Goal: Task Accomplishment & Management: Use online tool/utility

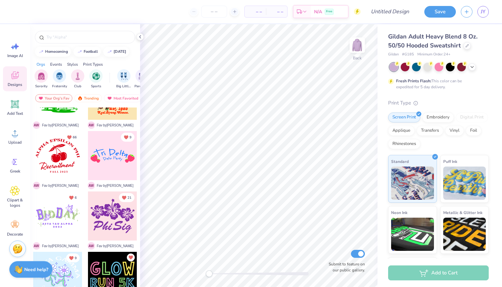
scroll to position [279, 0]
click at [38, 268] on strong "Need help?" at bounding box center [36, 269] width 24 height 6
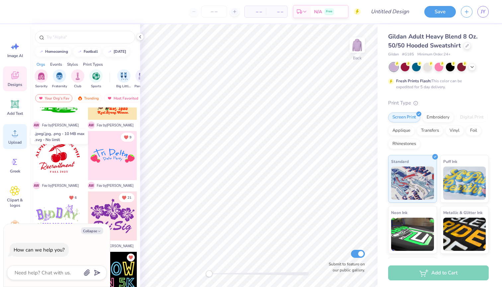
click at [16, 135] on circle at bounding box center [15, 136] width 5 height 5
click at [18, 135] on icon at bounding box center [15, 134] width 6 height 6
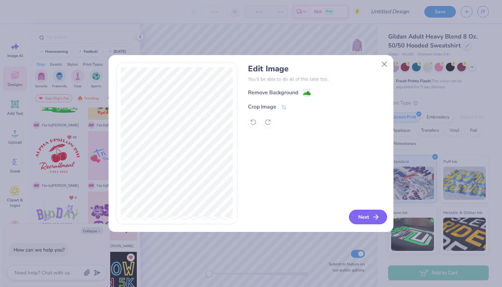
click at [371, 215] on button "Next" at bounding box center [368, 217] width 38 height 15
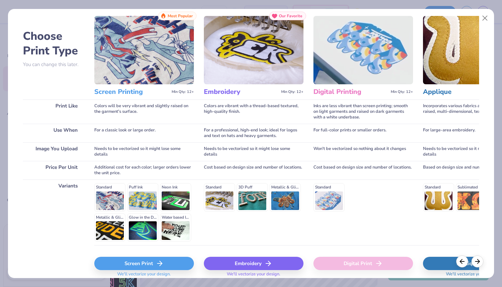
scroll to position [21, 0]
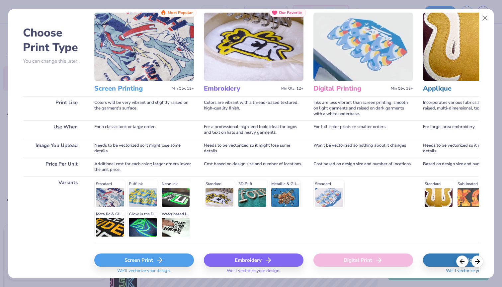
click at [139, 199] on div "Standard Puff Ink Neon Ink Metallic & Glitter Ink Glow in the Dark Ink Water ba…" at bounding box center [144, 209] width 100 height 58
click at [143, 188] on div "Standard Puff Ink Neon Ink Metallic & Glitter Ink Glow in the Dark Ink Water ba…" at bounding box center [144, 209] width 100 height 58
click at [153, 260] on div "Screen Print" at bounding box center [144, 260] width 100 height 13
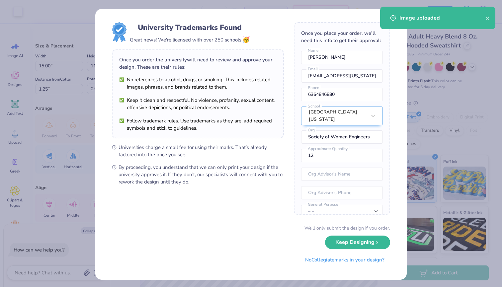
click at [271, 151] on span "Universities charge a small fee for using their marks. That’s already factored …" at bounding box center [201, 151] width 165 height 15
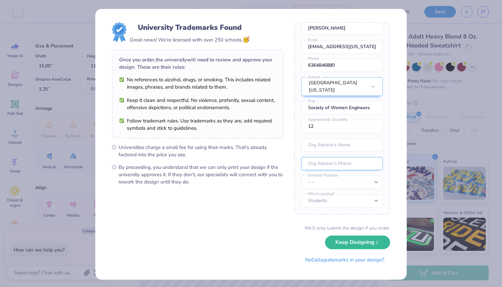
scroll to position [29, 0]
click at [379, 241] on icon "submit" at bounding box center [377, 240] width 5 height 5
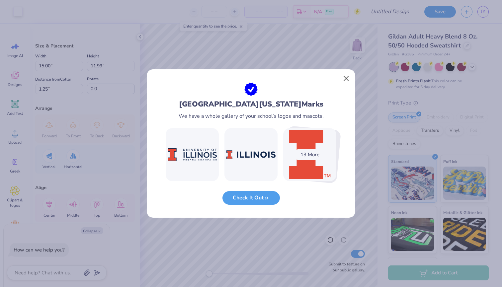
click at [346, 78] on button "Close" at bounding box center [346, 78] width 13 height 13
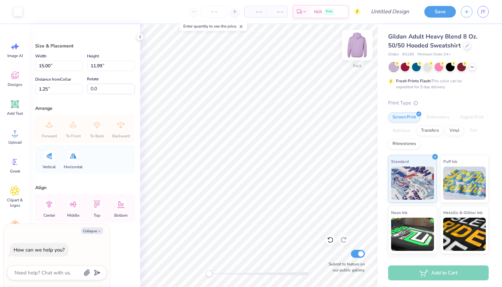
click at [362, 49] on img at bounding box center [357, 45] width 27 height 27
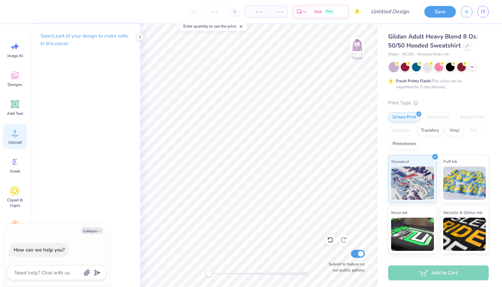
click at [15, 135] on circle at bounding box center [15, 136] width 5 height 5
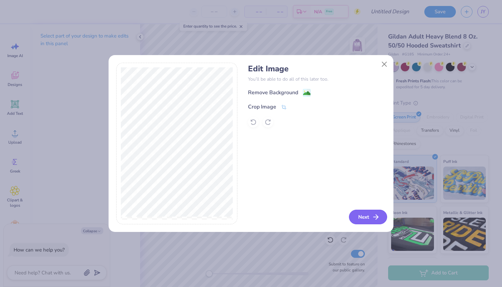
click at [376, 217] on icon "button" at bounding box center [376, 217] width 8 height 8
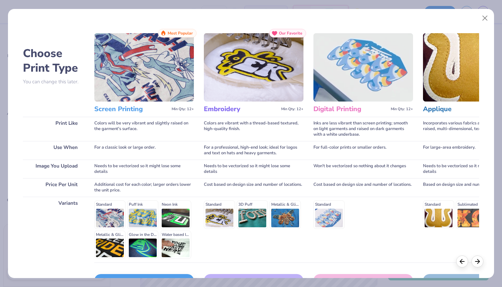
click at [135, 215] on div "Standard Puff Ink Neon Ink Metallic & Glitter Ink Glow in the Dark Ink Water ba…" at bounding box center [144, 230] width 100 height 58
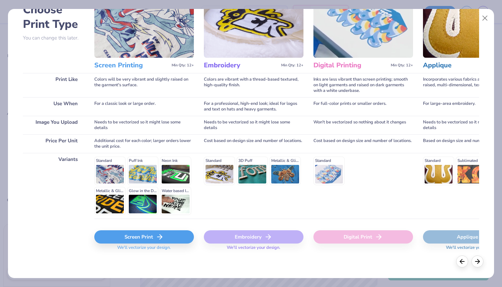
scroll to position [44, 0]
click at [152, 238] on div "Screen Print" at bounding box center [144, 237] width 100 height 13
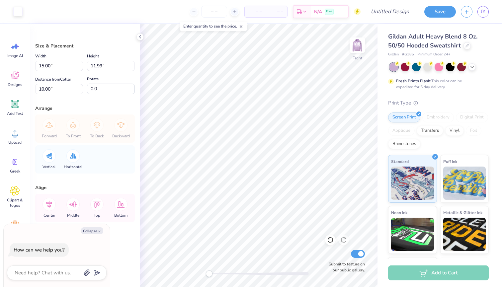
type textarea "x"
type input "6.25"
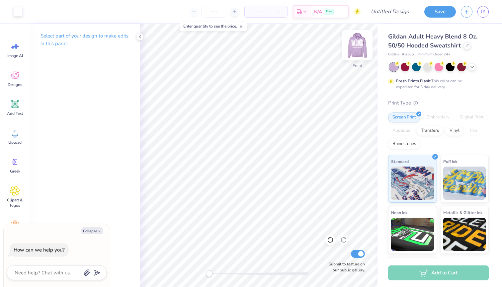
click at [359, 40] on img at bounding box center [357, 45] width 27 height 27
click at [358, 47] on img at bounding box center [357, 45] width 27 height 27
click at [359, 48] on img at bounding box center [357, 45] width 27 height 27
click at [85, 210] on div "Select part of your design to make edits in this panel" at bounding box center [85, 155] width 110 height 263
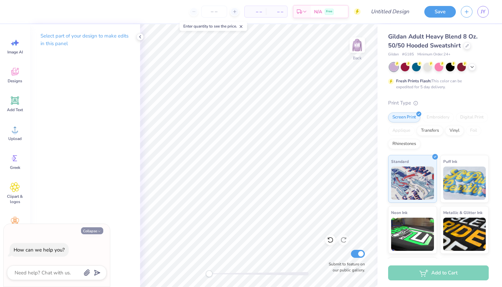
click at [99, 231] on icon "button" at bounding box center [99, 231] width 4 height 4
type textarea "x"
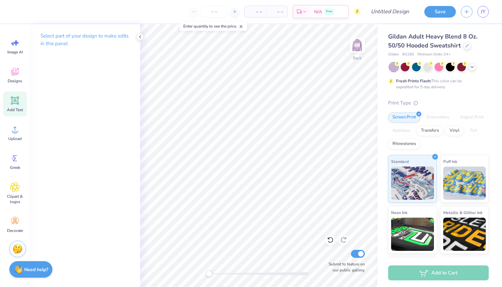
click at [18, 104] on icon at bounding box center [15, 101] width 6 height 6
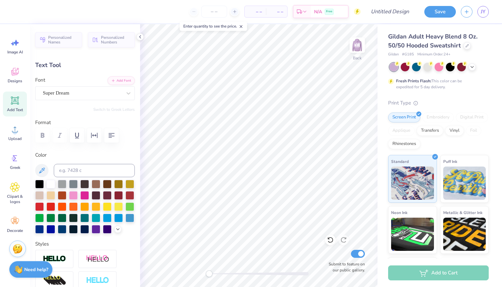
type textarea "SWE [US_STATE]"
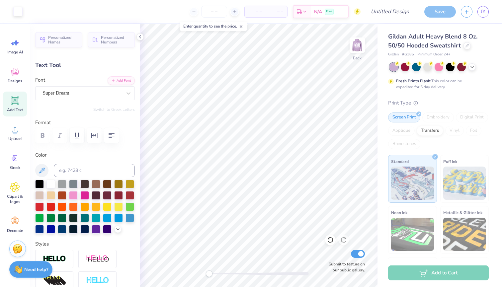
type input "15.47"
type input "1.82"
type input "6.34"
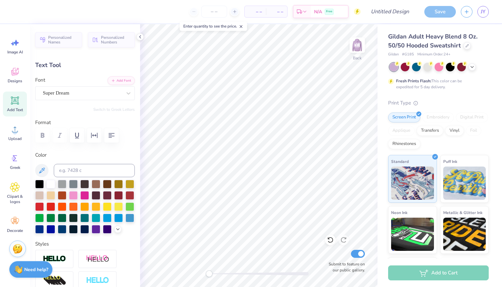
type input "5.08"
type input "0.60"
type input "6.12"
type input "13.43"
click at [113, 93] on div "Super Dream" at bounding box center [82, 93] width 80 height 10
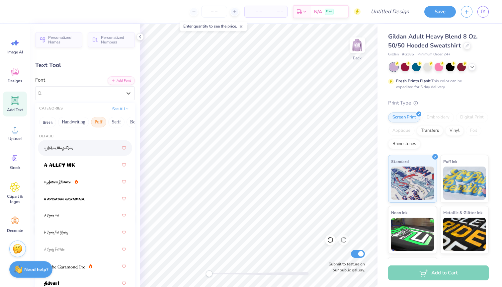
click at [101, 122] on button "Puff" at bounding box center [98, 122] width 15 height 11
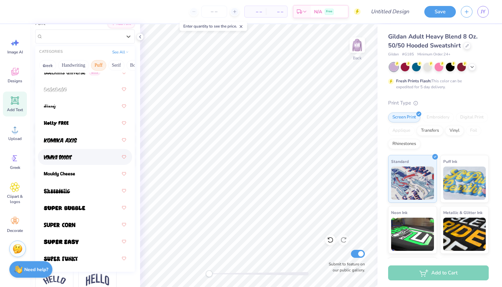
scroll to position [80, 0]
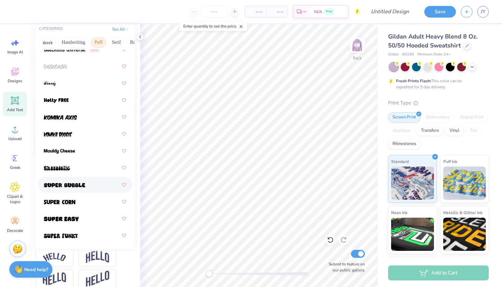
click at [88, 185] on div at bounding box center [85, 185] width 82 height 12
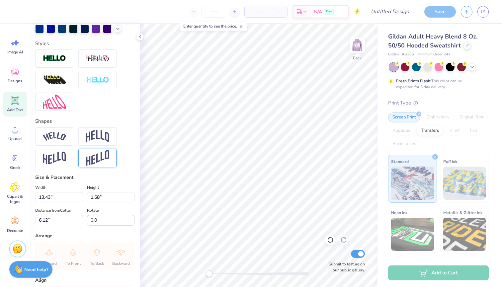
scroll to position [206, 0]
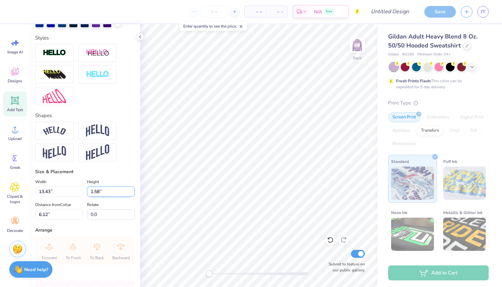
click at [100, 192] on input "1.58" at bounding box center [111, 192] width 48 height 10
type input "1"
type input "5"
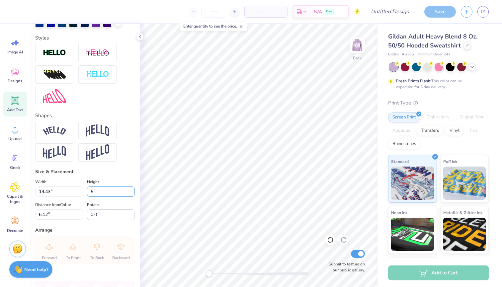
type input "15.00"
type input "1.68"
type input "6.07"
drag, startPoint x: 100, startPoint y: 194, endPoint x: 91, endPoint y: 194, distance: 9.3
click at [91, 194] on input "1.68" at bounding box center [111, 192] width 48 height 10
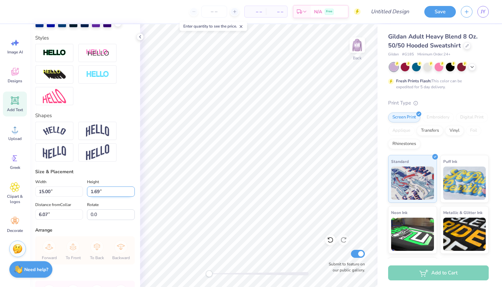
click at [133, 190] on input "1.69" at bounding box center [111, 192] width 48 height 10
click at [133, 190] on input "1.7" at bounding box center [111, 192] width 48 height 10
click at [133, 190] on input "1.71" at bounding box center [111, 192] width 48 height 10
click at [133, 190] on input "1.72" at bounding box center [111, 192] width 48 height 10
click at [132, 180] on div "Height 1.72 1.72 "" at bounding box center [111, 187] width 48 height 19
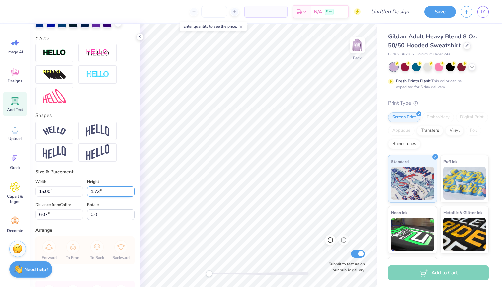
click at [132, 189] on input "1.73" at bounding box center [111, 192] width 48 height 10
click at [132, 189] on input "1.74" at bounding box center [111, 192] width 48 height 10
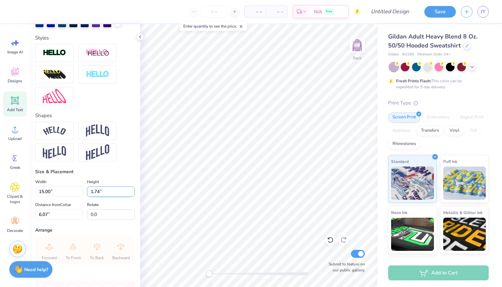
click at [132, 189] on input "1.74" at bounding box center [111, 192] width 48 height 10
click at [129, 171] on div "Size & Placement" at bounding box center [85, 171] width 100 height 7
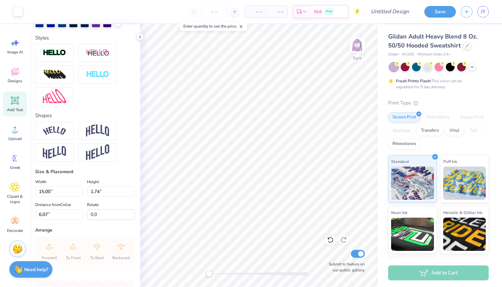
type input "1.68"
type input "6.93"
type input "0.78"
type input "4.82"
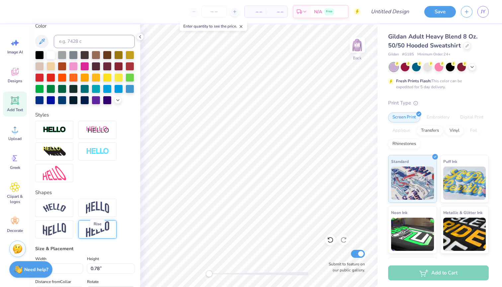
scroll to position [131, 0]
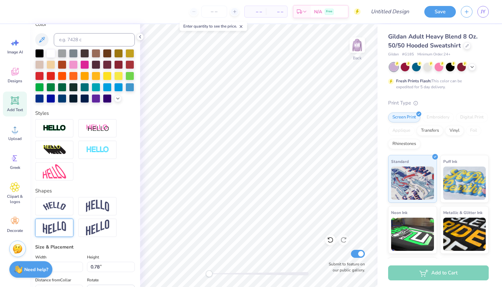
click at [54, 233] on img at bounding box center [54, 228] width 23 height 13
click at [63, 224] on img at bounding box center [54, 228] width 23 height 13
click at [72, 219] on icon at bounding box center [72, 220] width 4 height 4
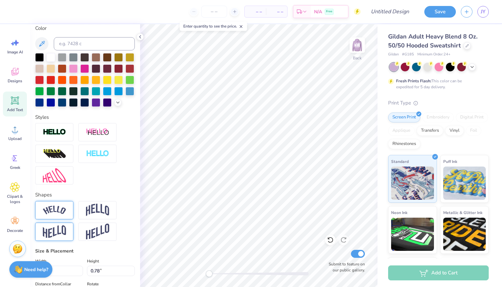
scroll to position [140, 0]
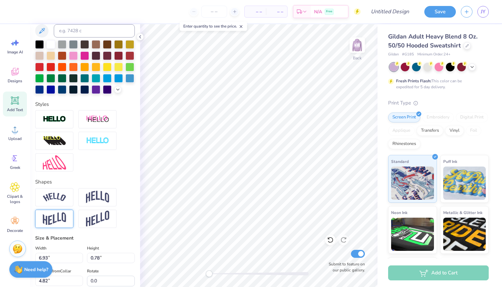
click at [62, 226] on div at bounding box center [54, 219] width 38 height 18
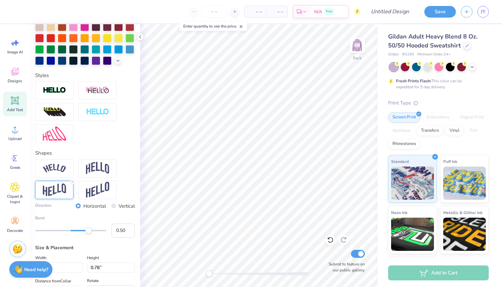
scroll to position [175, 0]
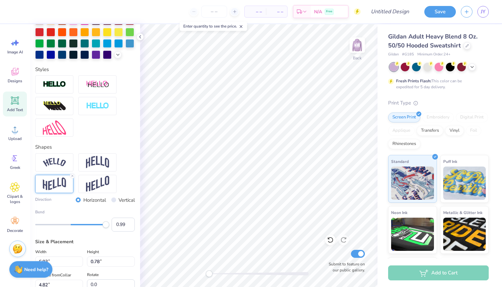
type input "1.00"
drag, startPoint x: 90, startPoint y: 224, endPoint x: 109, endPoint y: 224, distance: 18.9
click at [109, 224] on div "Accessibility label" at bounding box center [106, 225] width 7 height 7
type input "-0.71"
drag, startPoint x: 107, startPoint y: 225, endPoint x: 45, endPoint y: 225, distance: 61.1
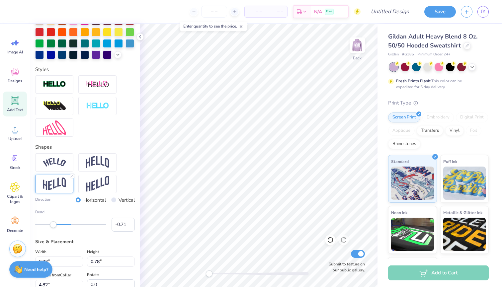
click at [50, 225] on div "Accessibility label" at bounding box center [53, 225] width 7 height 7
type input "0.07"
drag, startPoint x: 45, startPoint y: 225, endPoint x: 73, endPoint y: 226, distance: 27.9
click at [49, 226] on div "Accessibility label" at bounding box center [46, 225] width 7 height 7
click at [72, 175] on icon at bounding box center [72, 176] width 4 height 4
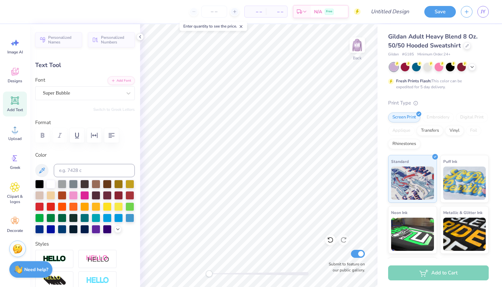
scroll to position [0, 0]
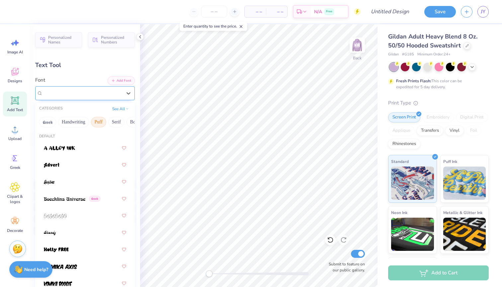
click at [100, 96] on div "Super Bubble" at bounding box center [82, 93] width 80 height 10
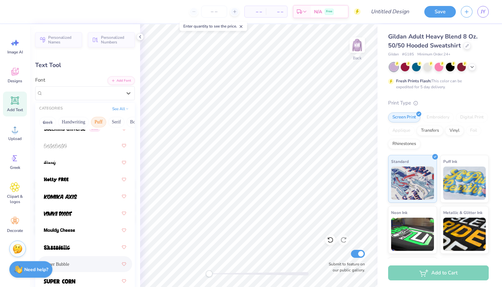
scroll to position [70, 0]
click at [70, 180] on div at bounding box center [85, 180] width 82 height 12
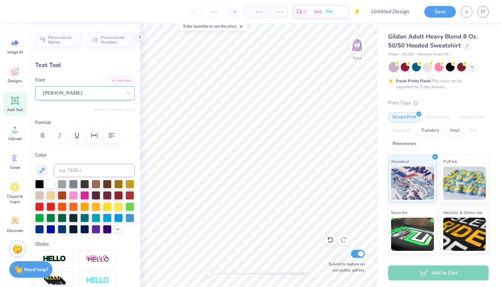
click at [112, 89] on div "[PERSON_NAME]" at bounding box center [82, 93] width 80 height 10
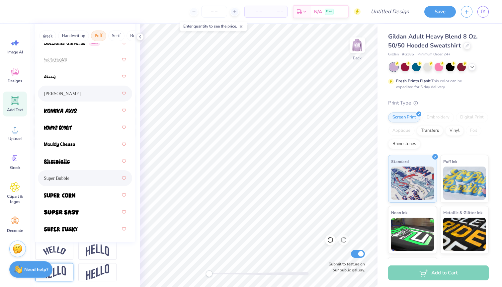
scroll to position [87, 0]
click at [92, 147] on div at bounding box center [85, 144] width 82 height 12
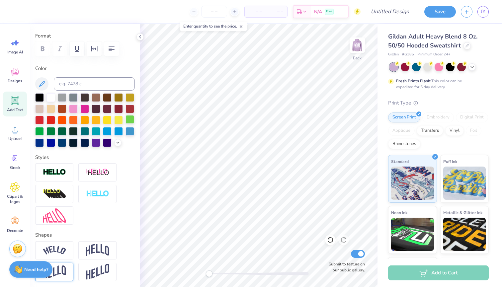
type input "5.15"
type input "0.69"
type input "4.87"
type input "9.29"
type input "1.25"
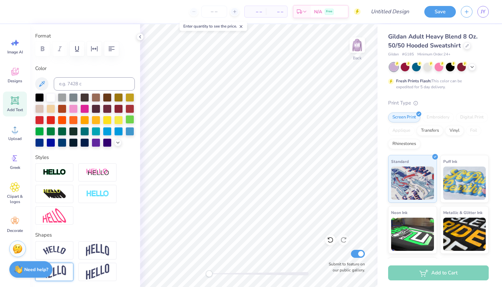
type input "13.65"
type input "1.83"
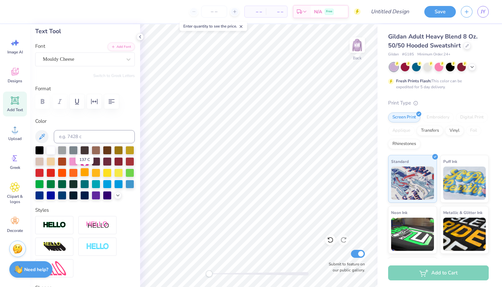
scroll to position [21, 0]
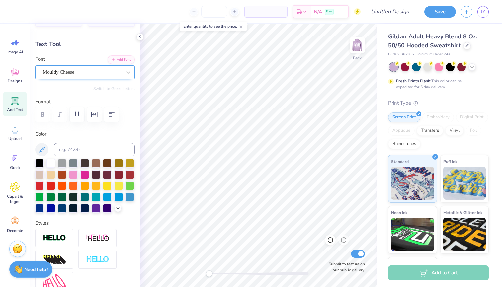
click at [82, 73] on div "Mouldy Cheese" at bounding box center [82, 72] width 80 height 10
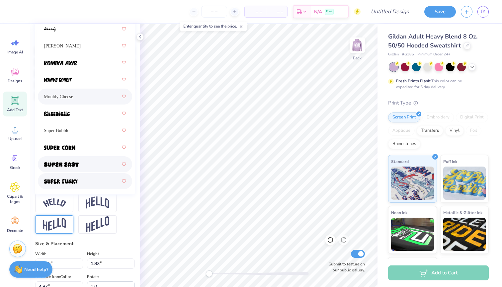
scroll to position [140, 0]
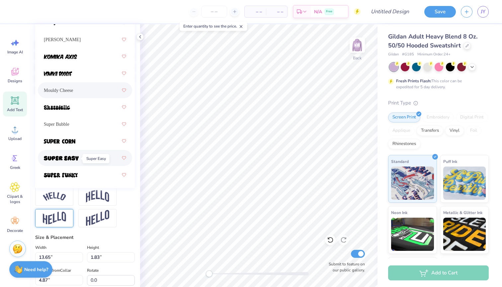
click at [78, 158] on img at bounding box center [61, 158] width 35 height 5
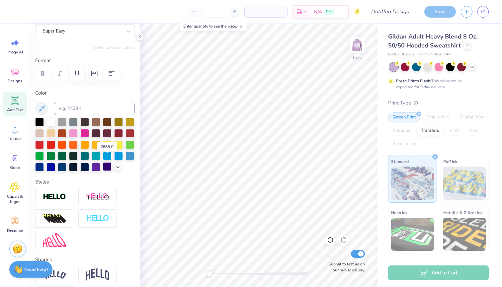
scroll to position [52, 0]
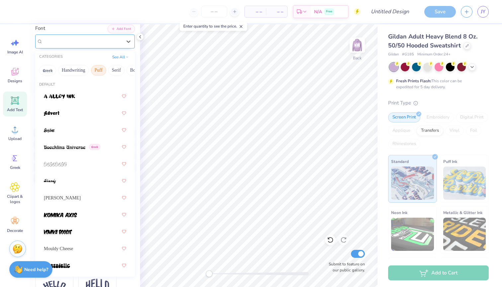
click at [101, 43] on div "Super Easy" at bounding box center [82, 41] width 80 height 10
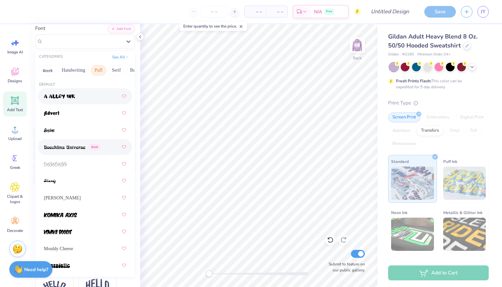
scroll to position [0, 0]
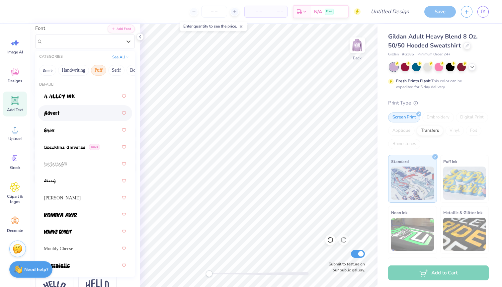
click at [74, 111] on div at bounding box center [85, 113] width 82 height 12
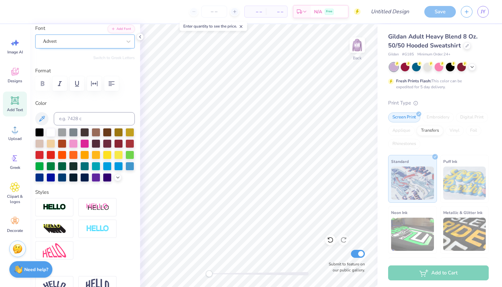
click at [84, 44] on div "Advert" at bounding box center [82, 41] width 80 height 10
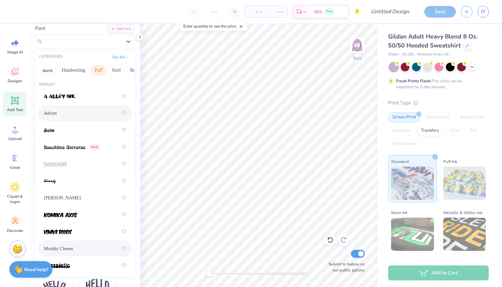
click at [85, 250] on div "Mouldy Cheese" at bounding box center [85, 249] width 82 height 12
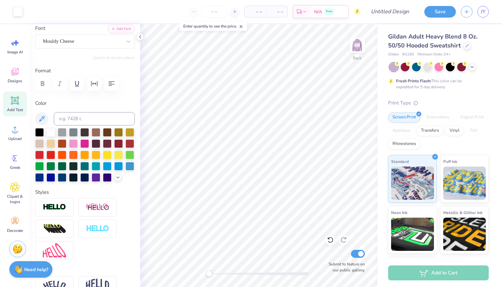
type input "13.57"
type input "1.82"
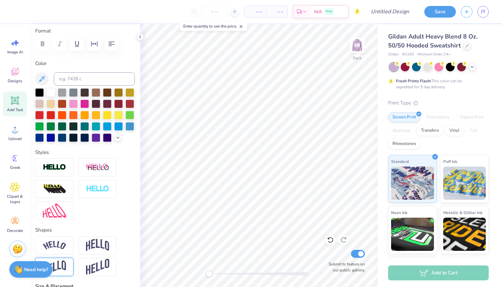
scroll to position [63, 0]
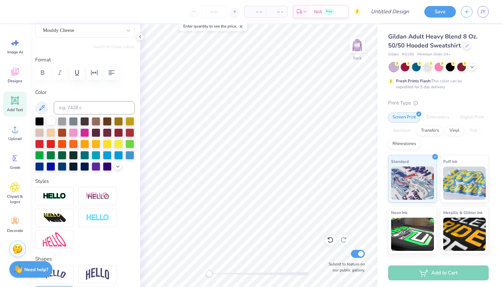
click at [49, 119] on div at bounding box center [50, 121] width 9 height 9
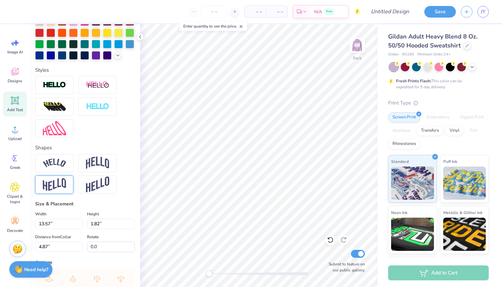
scroll to position [181, 0]
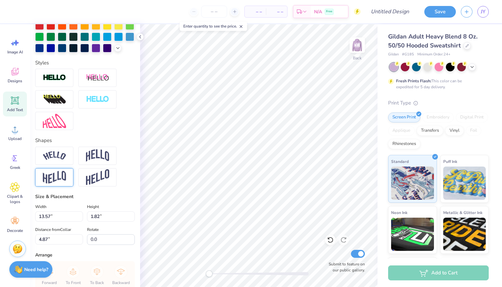
click at [52, 176] on img at bounding box center [54, 177] width 23 height 13
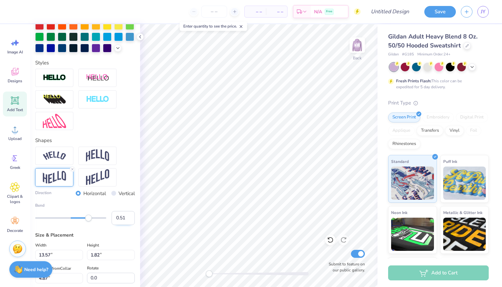
click at [128, 216] on input "0.51" at bounding box center [123, 218] width 23 height 14
click at [128, 216] on input "0.52" at bounding box center [123, 218] width 23 height 14
click at [128, 216] on input "0.53" at bounding box center [123, 218] width 23 height 14
click at [128, 216] on input "0.54" at bounding box center [123, 218] width 23 height 14
click at [128, 216] on input "0.55" at bounding box center [123, 218] width 23 height 14
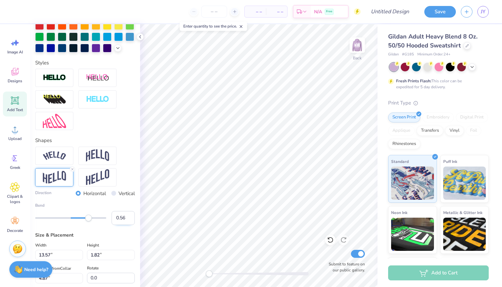
click at [128, 216] on input "0.56" at bounding box center [123, 218] width 23 height 14
click at [128, 216] on input "0.57" at bounding box center [123, 218] width 23 height 14
click at [128, 216] on input "0.58" at bounding box center [123, 218] width 23 height 14
click at [128, 216] on input "0.59" at bounding box center [123, 218] width 23 height 14
click at [128, 216] on input "0.6" at bounding box center [123, 218] width 23 height 14
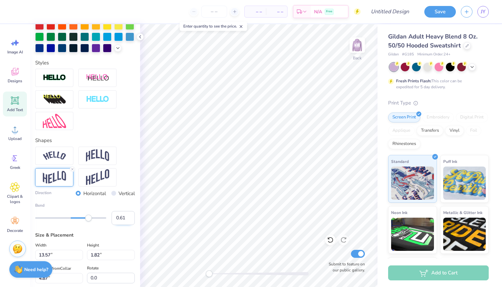
click at [128, 216] on input "0.61" at bounding box center [123, 218] width 23 height 14
type input "0.62"
click at [128, 216] on input "0.62" at bounding box center [123, 218] width 23 height 14
click at [127, 206] on label "Bend" at bounding box center [85, 206] width 100 height 6
click at [127, 211] on input "0.62" at bounding box center [123, 218] width 23 height 14
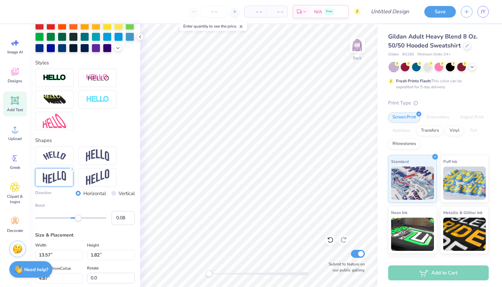
type input "0.07"
drag, startPoint x: 93, startPoint y: 218, endPoint x: 73, endPoint y: 219, distance: 20.3
click at [73, 219] on div "Accessibility label" at bounding box center [73, 218] width 7 height 7
click at [73, 168] on icon at bounding box center [72, 169] width 4 height 4
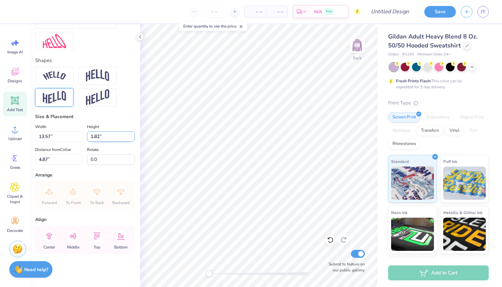
scroll to position [261, 0]
type input "6.38"
type input "0.86"
click at [360, 47] on img at bounding box center [357, 45] width 27 height 27
click at [354, 48] on img at bounding box center [357, 45] width 27 height 27
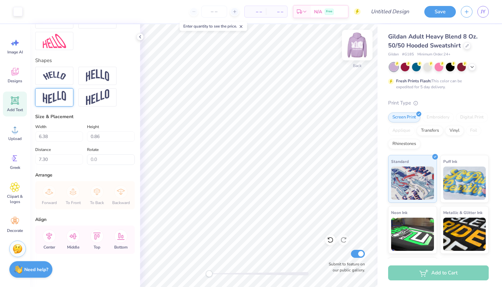
click at [353, 51] on img at bounding box center [357, 45] width 27 height 27
click at [354, 49] on img at bounding box center [357, 45] width 27 height 27
click at [356, 53] on img at bounding box center [357, 45] width 27 height 27
click at [352, 52] on img at bounding box center [357, 45] width 27 height 27
click at [50, 236] on icon at bounding box center [49, 236] width 13 height 13
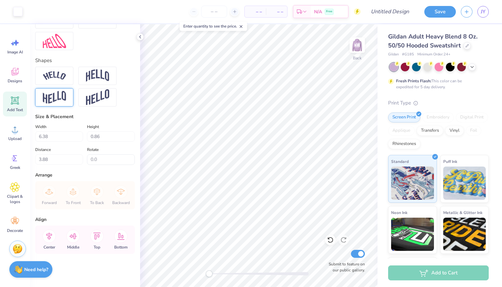
type input "4.63"
click at [50, 236] on icon at bounding box center [49, 236] width 13 height 13
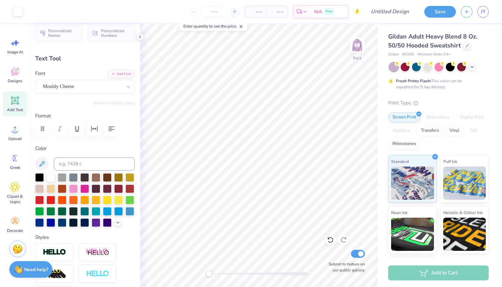
scroll to position [6, 0]
click at [110, 130] on icon "button" at bounding box center [112, 129] width 8 height 8
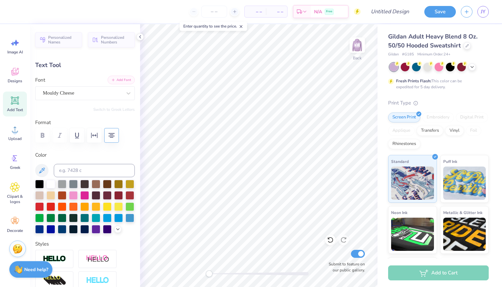
scroll to position [0, 0]
click at [122, 79] on button "Add Font" at bounding box center [121, 80] width 27 height 9
click at [126, 79] on button "Add Font" at bounding box center [121, 80] width 27 height 9
click at [364, 42] on img at bounding box center [357, 45] width 27 height 27
click at [463, 176] on img at bounding box center [464, 182] width 43 height 33
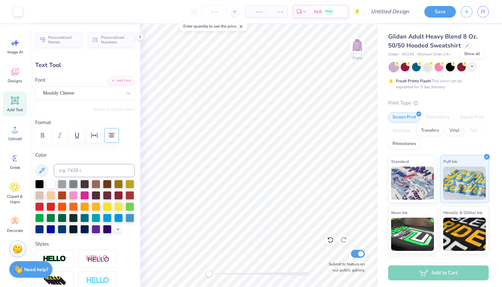
click at [473, 67] on icon at bounding box center [472, 66] width 5 height 5
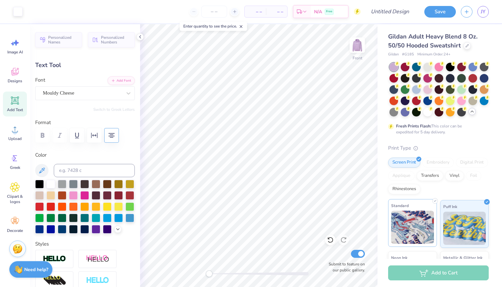
click at [423, 228] on img at bounding box center [412, 227] width 43 height 33
click at [428, 211] on img at bounding box center [412, 227] width 43 height 33
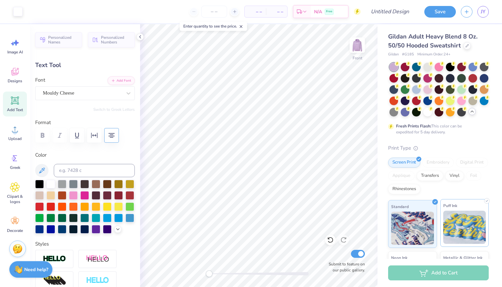
click at [446, 216] on img at bounding box center [464, 227] width 43 height 33
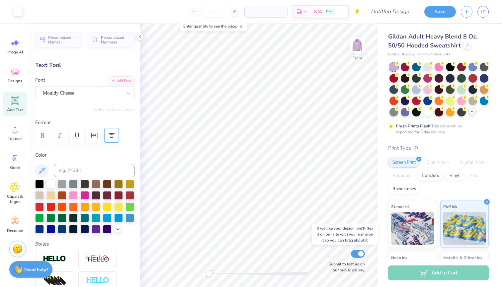
click at [359, 252] on input "Submit to feature on our public gallery." at bounding box center [358, 254] width 14 height 8
click at [358, 254] on input "Submit to feature on our public gallery." at bounding box center [358, 254] width 14 height 8
checkbox input "true"
click at [364, 46] on img at bounding box center [357, 45] width 27 height 27
click at [356, 49] on div "Almost there" at bounding box center [321, 155] width 362 height 263
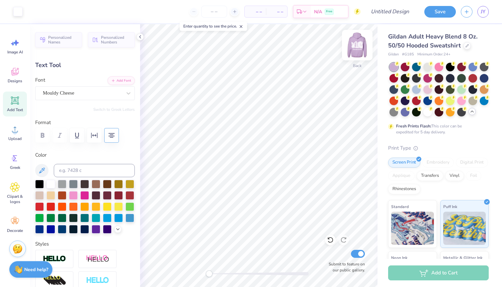
click at [355, 40] on img at bounding box center [357, 45] width 27 height 27
click at [362, 45] on img at bounding box center [357, 45] width 27 height 27
click at [362, 45] on img at bounding box center [357, 45] width 13 height 13
click at [406, 66] on div at bounding box center [405, 66] width 9 height 9
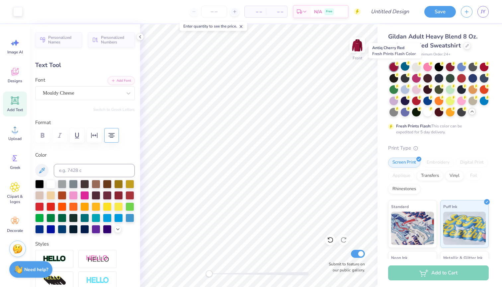
click at [395, 66] on div at bounding box center [394, 67] width 9 height 9
click at [360, 47] on img at bounding box center [357, 45] width 27 height 27
click at [360, 44] on img at bounding box center [357, 45] width 27 height 27
click at [357, 47] on img at bounding box center [357, 45] width 27 height 27
click at [359, 49] on img at bounding box center [357, 45] width 27 height 27
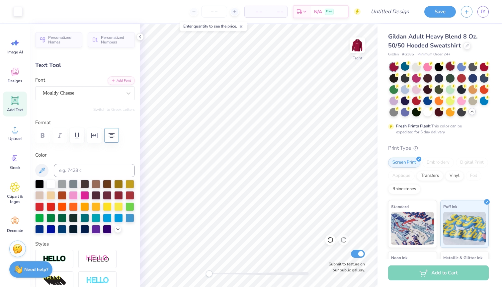
click at [449, 65] on div at bounding box center [450, 66] width 9 height 9
click at [397, 100] on div at bounding box center [394, 101] width 9 height 9
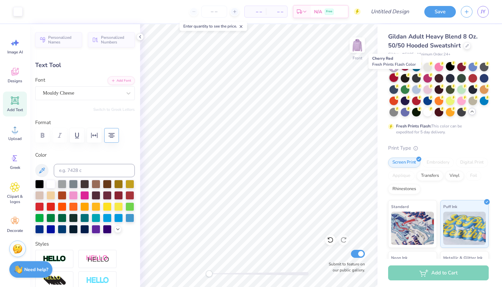
click at [396, 78] on div at bounding box center [394, 77] width 9 height 9
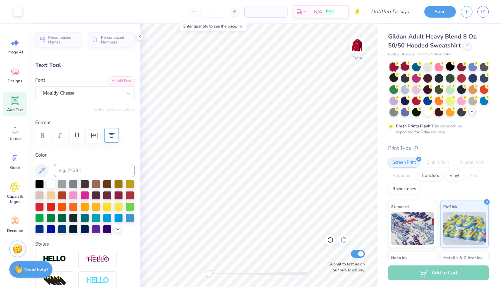
click at [407, 67] on div at bounding box center [405, 66] width 9 height 9
click at [449, 65] on div at bounding box center [450, 66] width 9 height 9
click at [404, 63] on div at bounding box center [405, 66] width 9 height 9
click at [450, 65] on div at bounding box center [450, 66] width 9 height 9
